Goal: Task Accomplishment & Management: Use online tool/utility

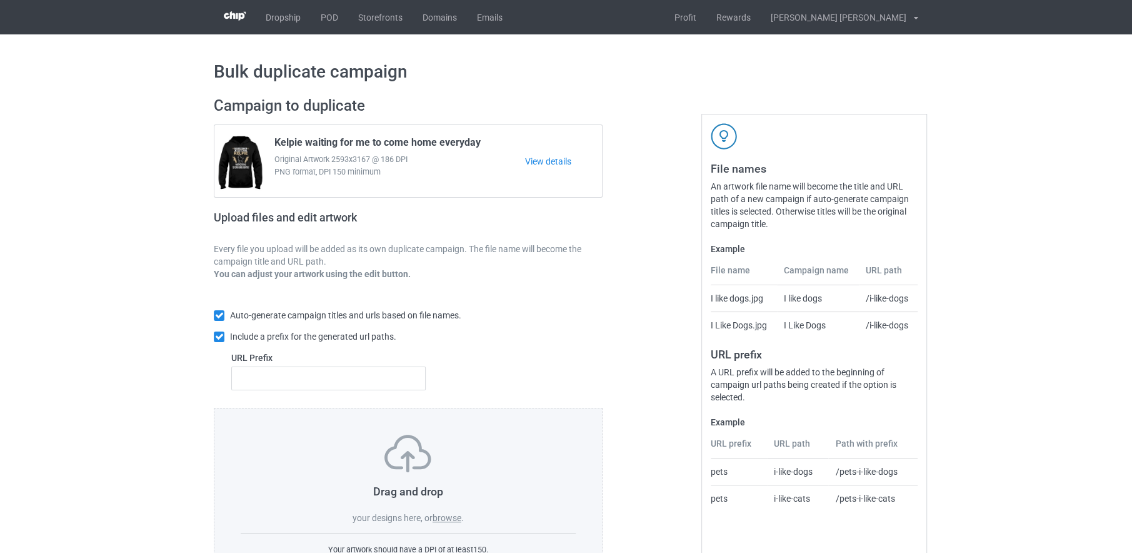
click at [439, 513] on label "browse" at bounding box center [447, 518] width 29 height 10
click at [0, 0] on input "browse" at bounding box center [0, 0] width 0 height 0
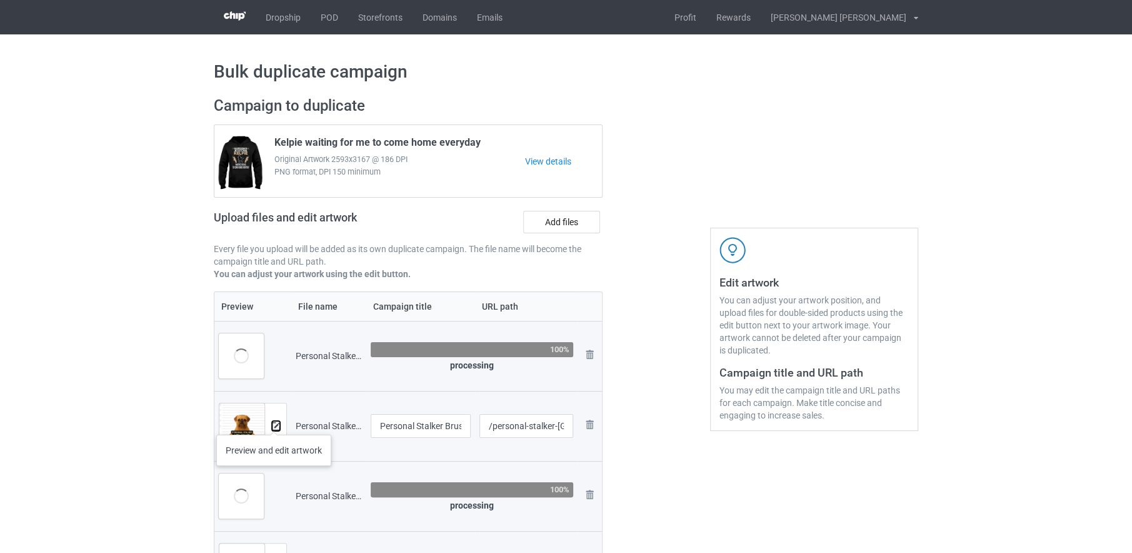
click at [272, 422] on img at bounding box center [276, 426] width 8 height 8
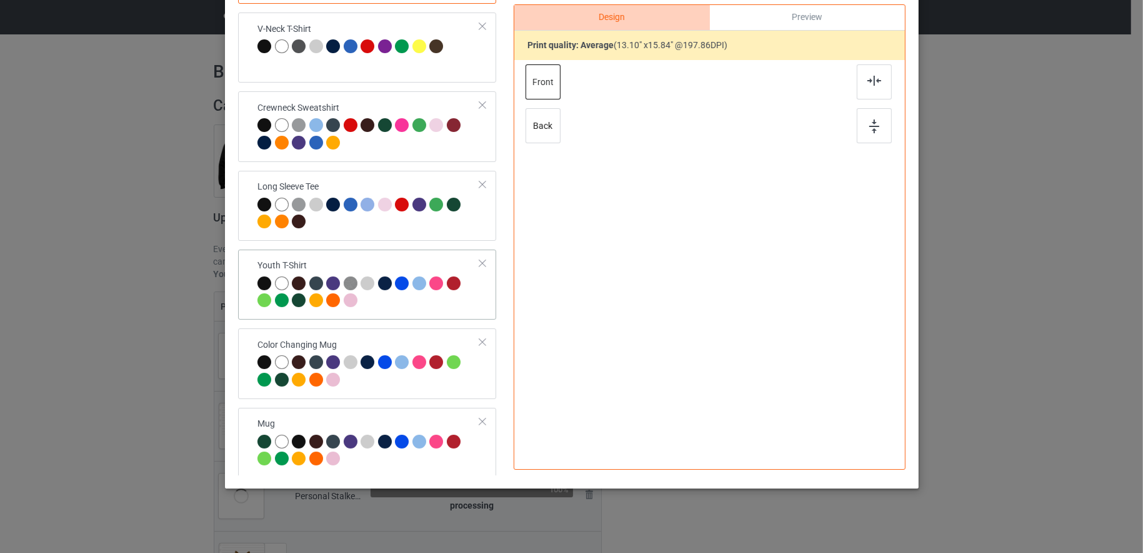
scroll to position [168, 0]
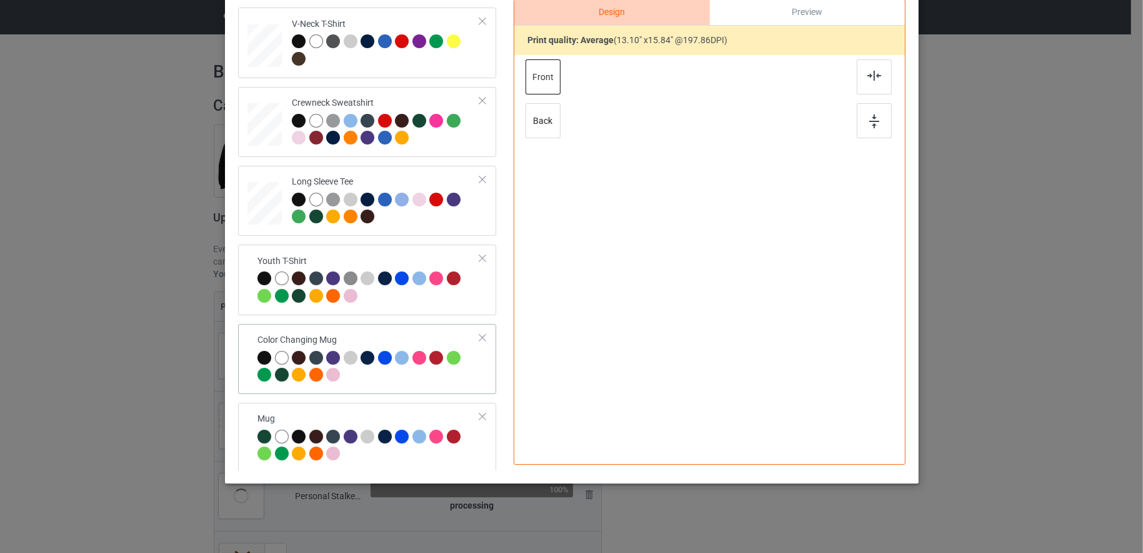
click at [409, 382] on div at bounding box center [369, 368] width 223 height 34
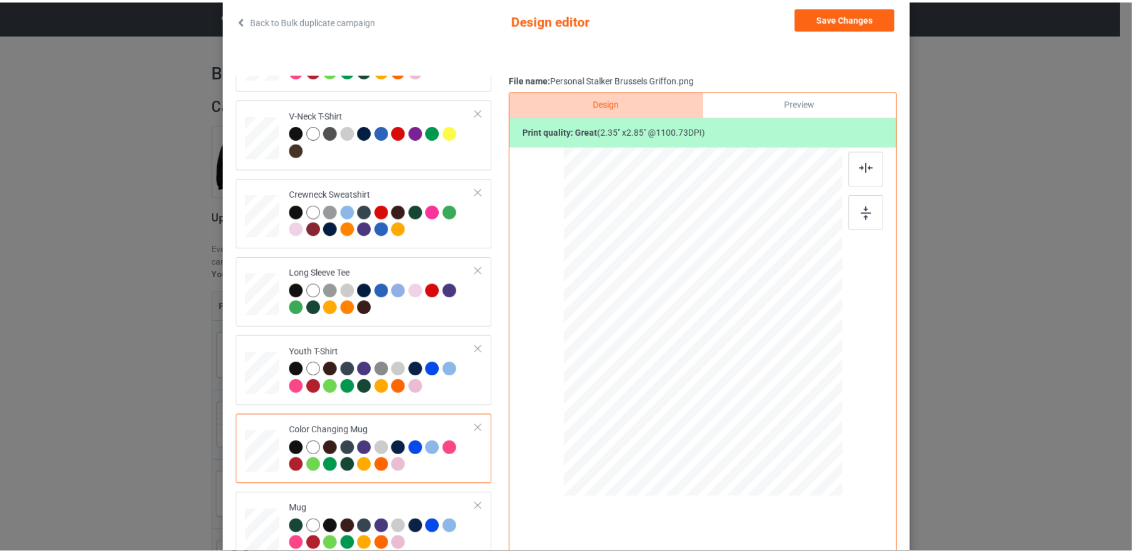
scroll to position [0, 0]
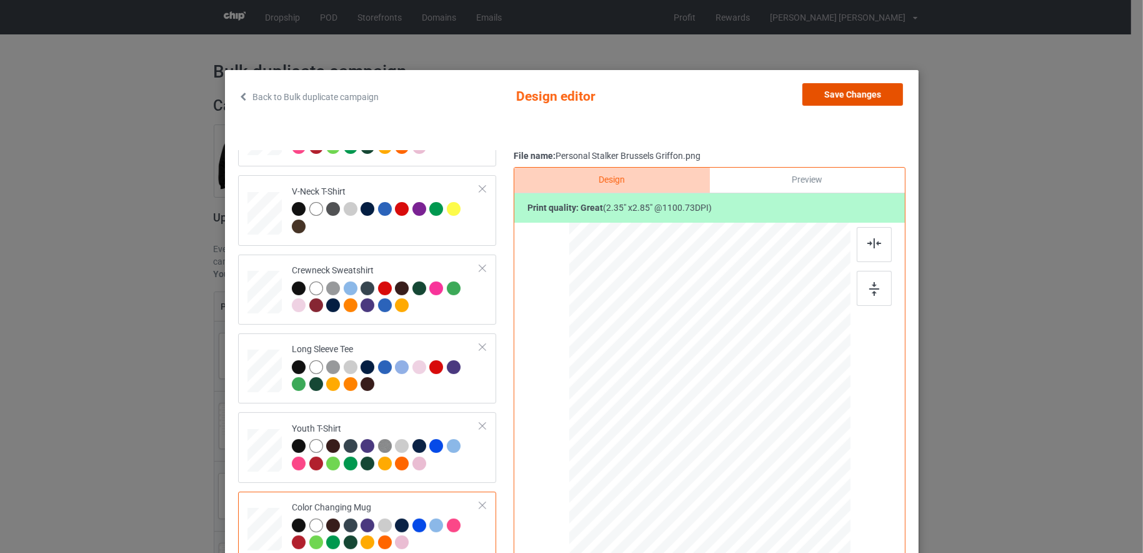
click at [850, 88] on button "Save Changes" at bounding box center [853, 94] width 101 height 23
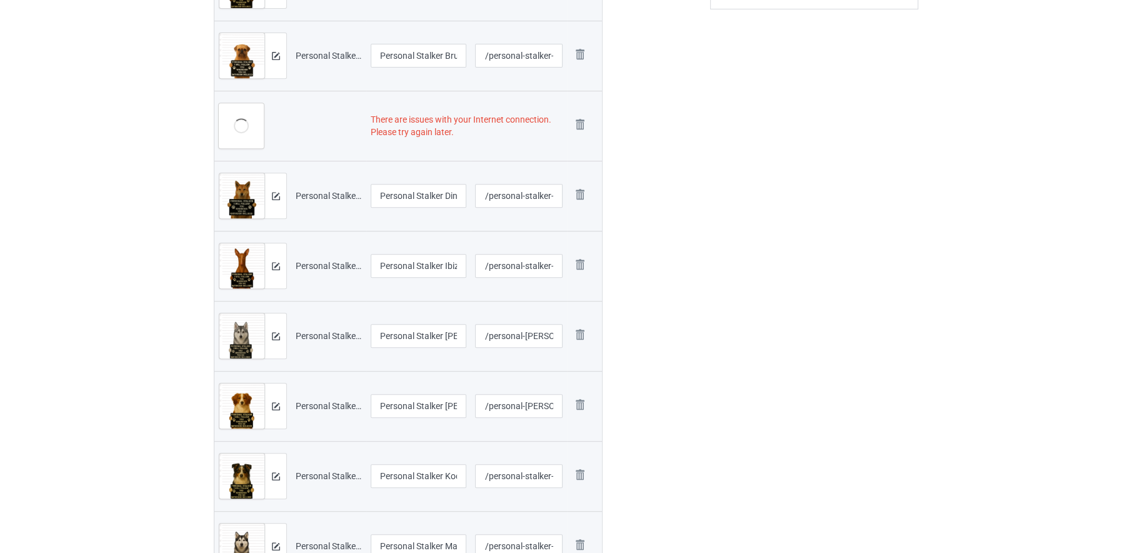
scroll to position [285, 0]
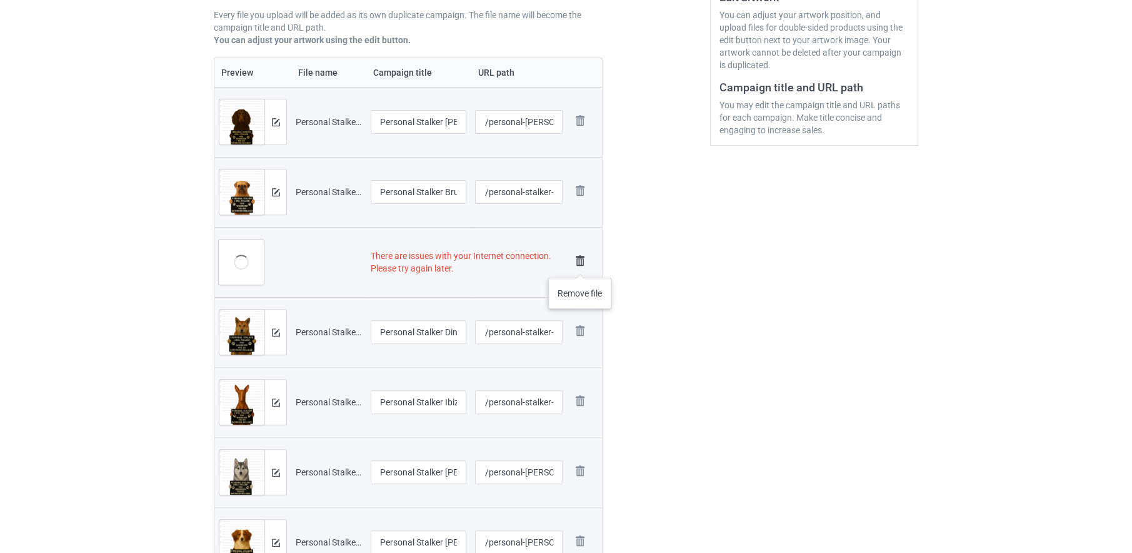
click at [580, 265] on img at bounding box center [580, 261] width 18 height 18
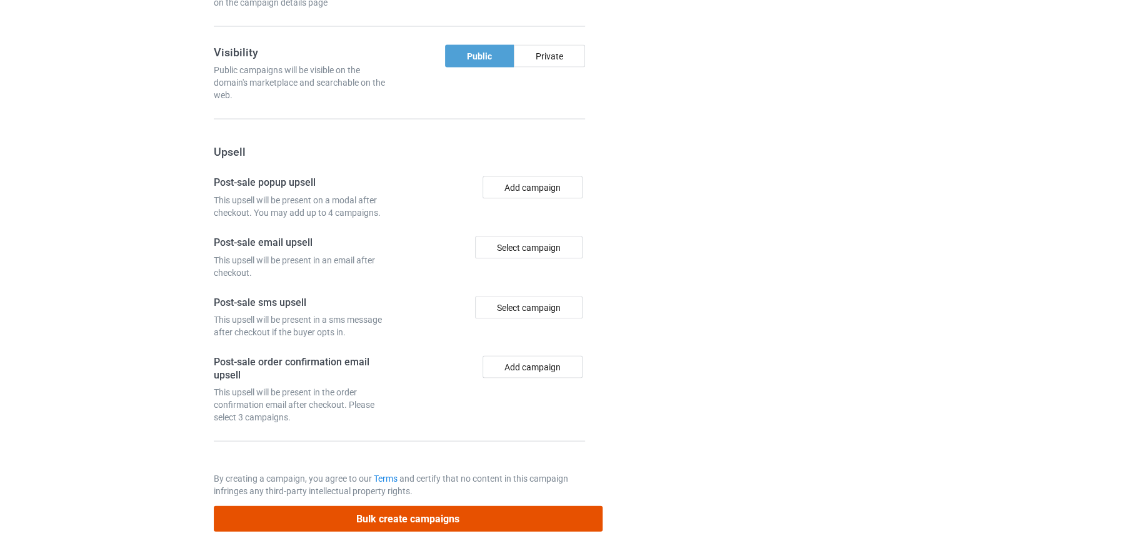
click at [493, 509] on button "Bulk create campaigns" at bounding box center [408, 519] width 389 height 26
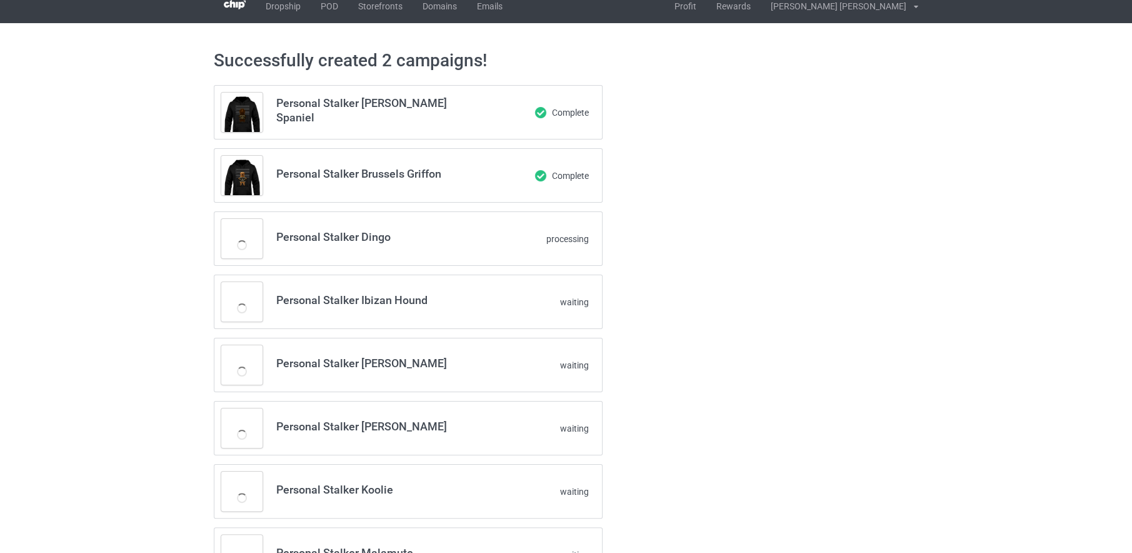
scroll to position [0, 0]
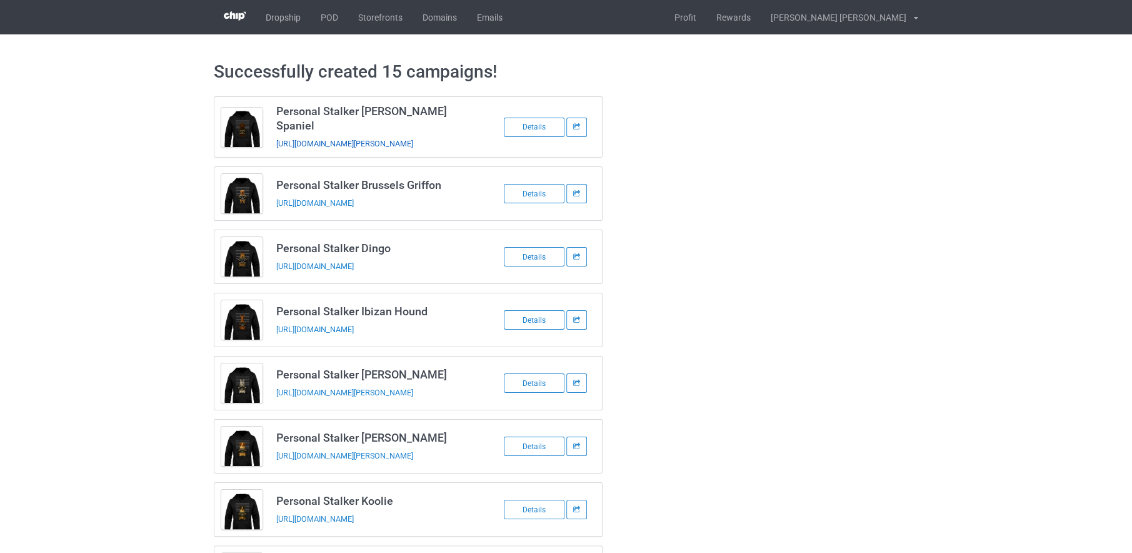
click at [413, 139] on link "[URL][DOMAIN_NAME][PERSON_NAME]" at bounding box center [344, 143] width 137 height 9
click at [354, 198] on link "[URL][DOMAIN_NAME]" at bounding box center [315, 202] width 78 height 9
click at [354, 261] on link "[URL][DOMAIN_NAME]" at bounding box center [315, 265] width 78 height 9
click at [354, 324] on link "[URL][DOMAIN_NAME]" at bounding box center [315, 328] width 78 height 9
drag, startPoint x: 424, startPoint y: 385, endPoint x: 423, endPoint y: 396, distance: 11.3
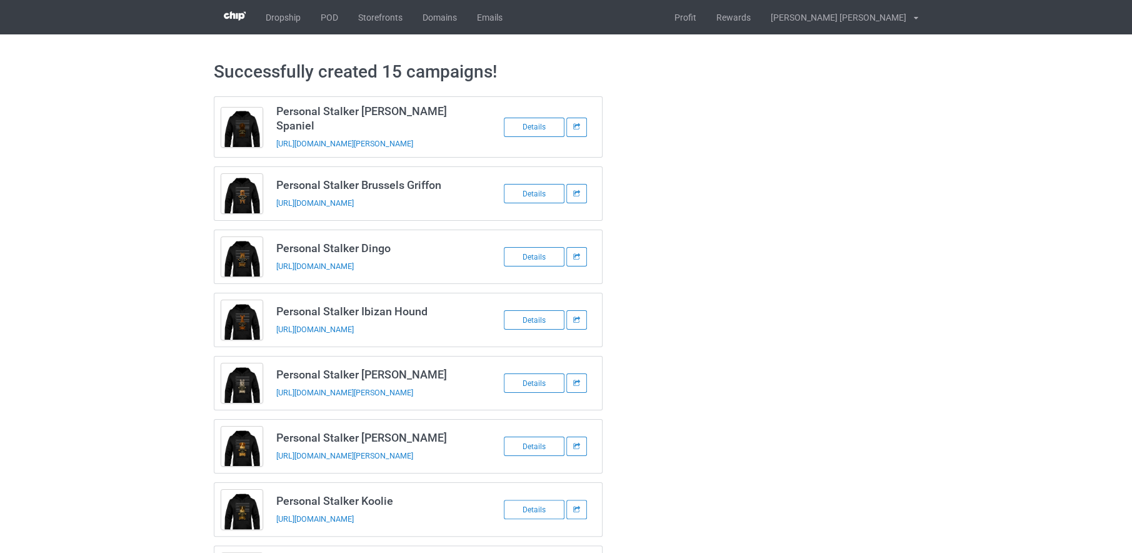
click at [413, 388] on link "[URL][DOMAIN_NAME][PERSON_NAME]" at bounding box center [344, 392] width 137 height 9
click at [413, 451] on link "[URL][DOMAIN_NAME][PERSON_NAME]" at bounding box center [344, 455] width 137 height 9
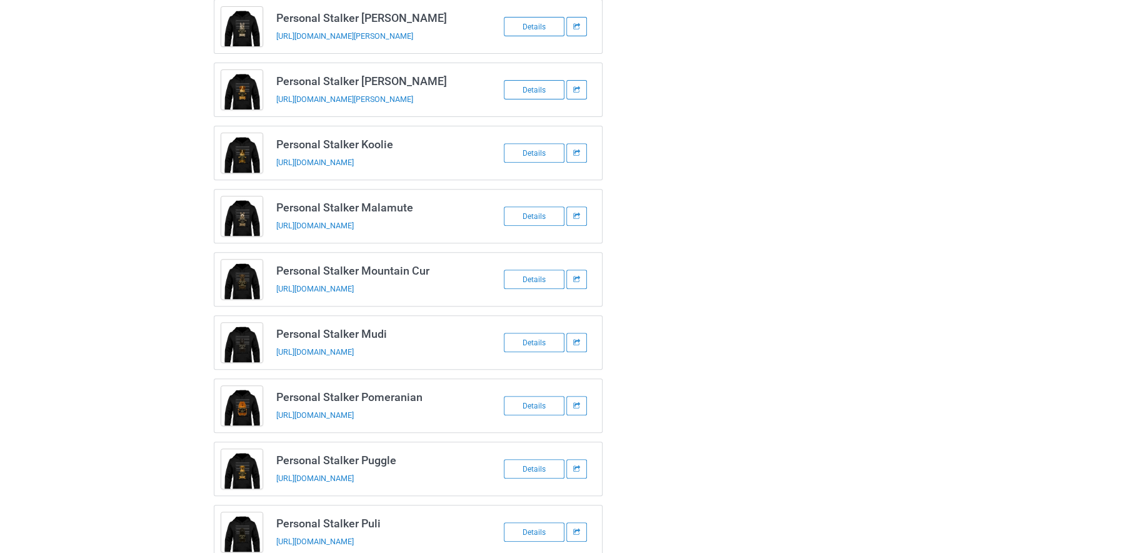
scroll to position [391, 0]
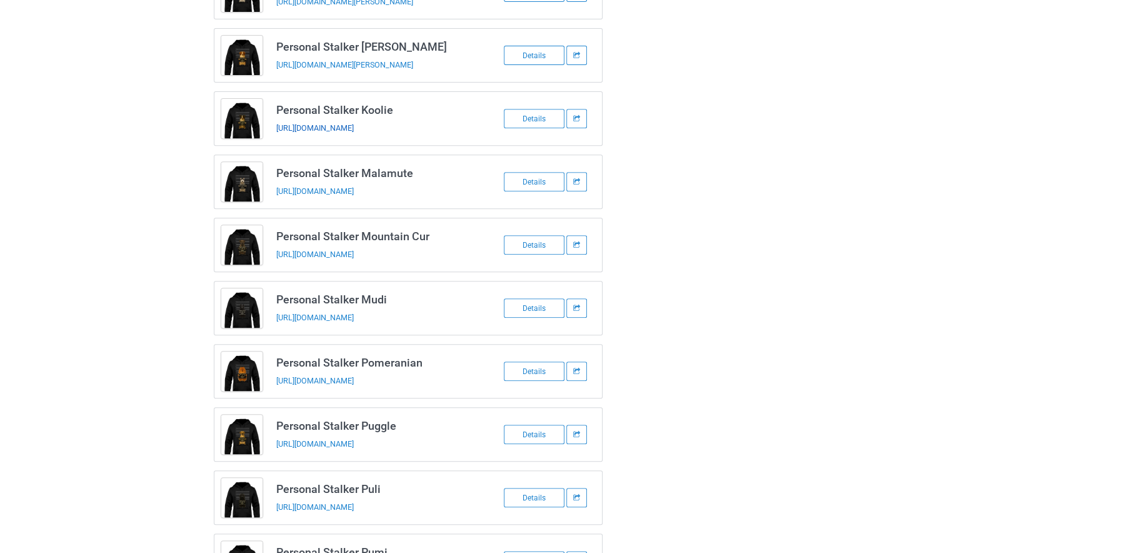
click at [354, 123] on link "[URL][DOMAIN_NAME]" at bounding box center [315, 127] width 78 height 9
click at [354, 186] on link "[URL][DOMAIN_NAME]" at bounding box center [315, 190] width 78 height 9
click at [354, 249] on link "[URL][DOMAIN_NAME]" at bounding box center [315, 253] width 78 height 9
click at [354, 313] on link "[URL][DOMAIN_NAME]" at bounding box center [315, 317] width 78 height 9
click at [431, 359] on td "Personal Stalker Pomeranian [URL][DOMAIN_NAME]" at bounding box center [374, 370] width 211 height 53
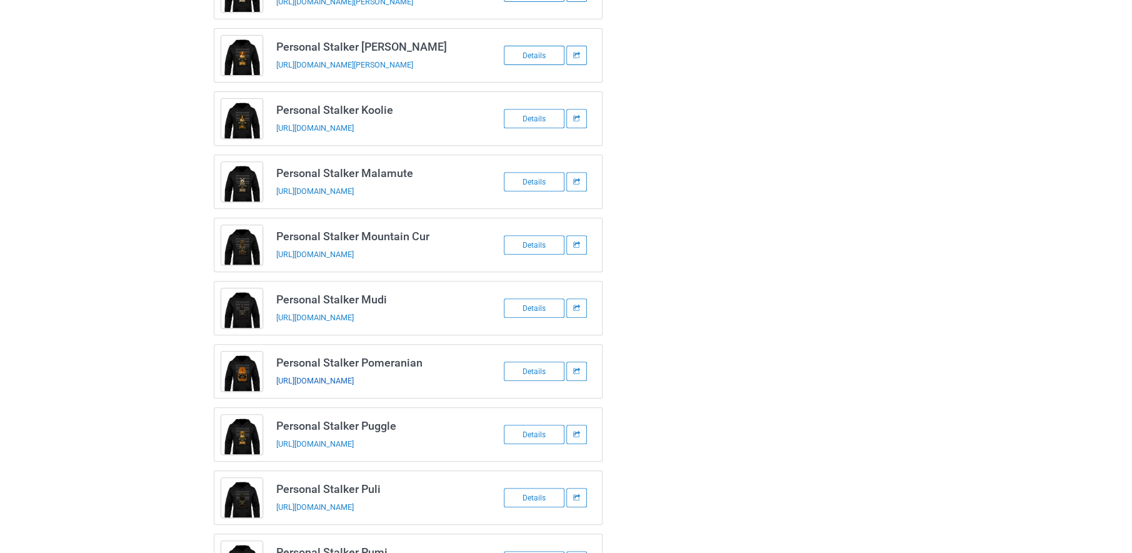
click at [354, 376] on link "[URL][DOMAIN_NAME]" at bounding box center [315, 380] width 78 height 9
click at [354, 439] on link "[URL][DOMAIN_NAME]" at bounding box center [315, 443] width 78 height 9
click at [354, 502] on link "[URL][DOMAIN_NAME]" at bounding box center [315, 506] width 78 height 9
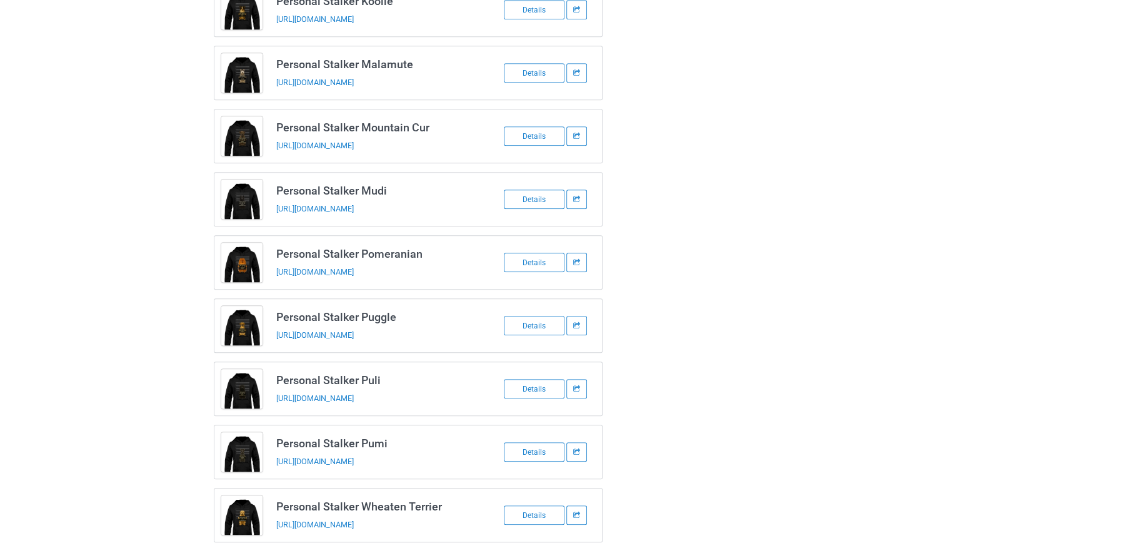
scroll to position [503, 0]
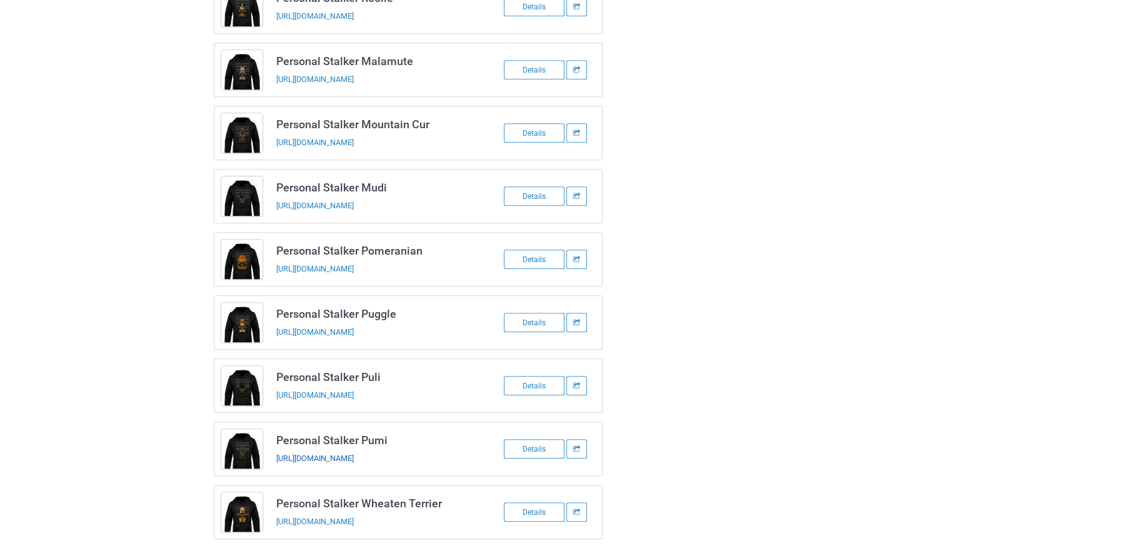
click at [354, 453] on link "[URL][DOMAIN_NAME]" at bounding box center [315, 457] width 78 height 9
click at [354, 516] on link "[URL][DOMAIN_NAME]" at bounding box center [315, 520] width 78 height 9
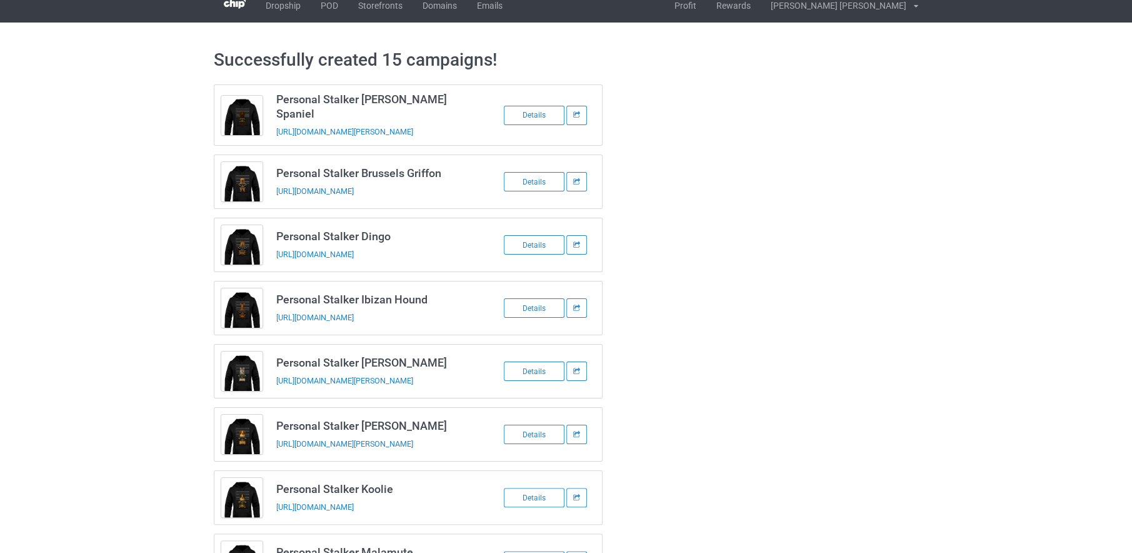
scroll to position [0, 0]
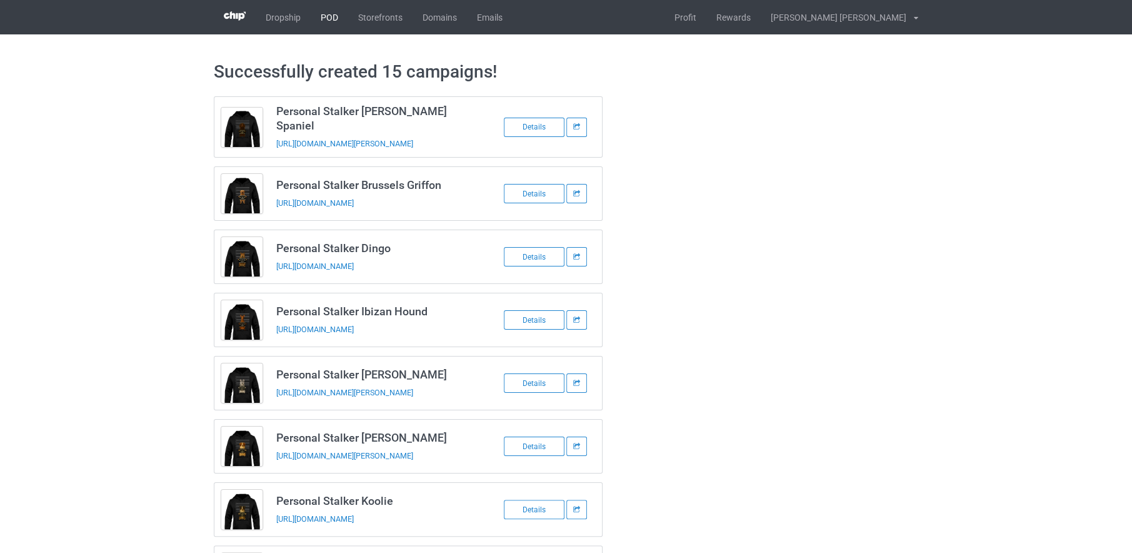
drag, startPoint x: 326, startPoint y: 16, endPoint x: 334, endPoint y: 19, distance: 9.3
click at [326, 16] on link "POD" at bounding box center [330, 17] width 38 height 34
